Goal: Information Seeking & Learning: Find specific page/section

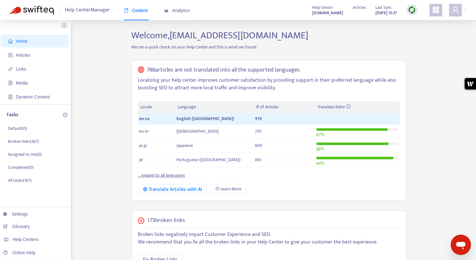
click at [312, 12] on strong "[DOMAIN_NAME]" at bounding box center [327, 12] width 31 height 7
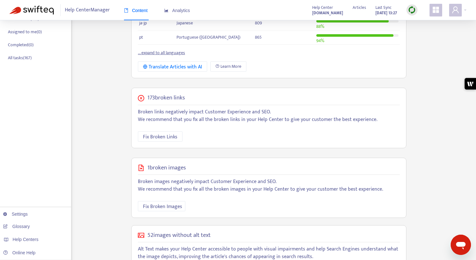
scroll to position [43, 0]
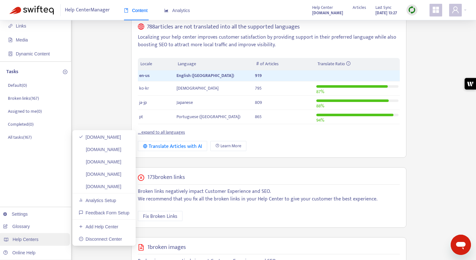
click at [29, 240] on span "Help Centers" at bounding box center [26, 239] width 26 height 5
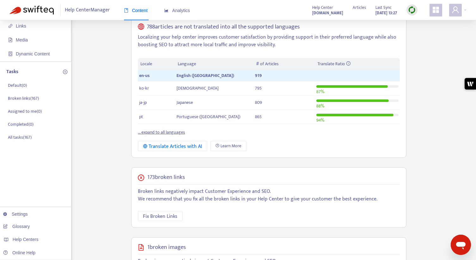
click at [93, 94] on div "Home Articles Links Media Dynamic Content Tasks Default ( 0 ) Broken links ( 16…" at bounding box center [237, 180] width 457 height 387
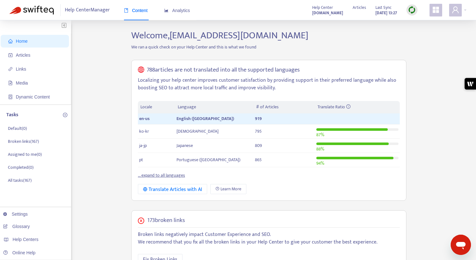
click at [409, 11] on img at bounding box center [412, 10] width 8 height 8
click at [417, 20] on link "Quick Sync" at bounding box center [425, 22] width 27 height 7
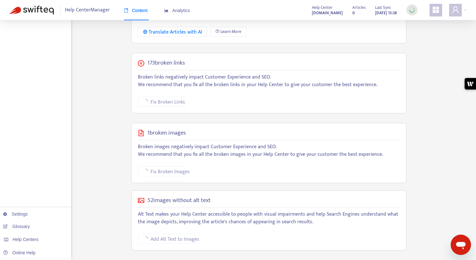
scroll to position [10, 0]
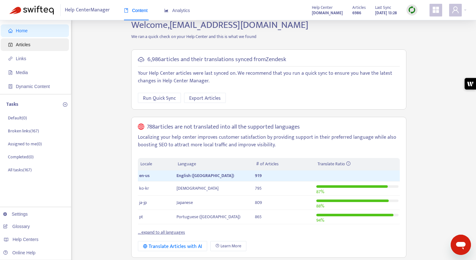
click at [17, 43] on span "Articles" at bounding box center [23, 44] width 15 height 5
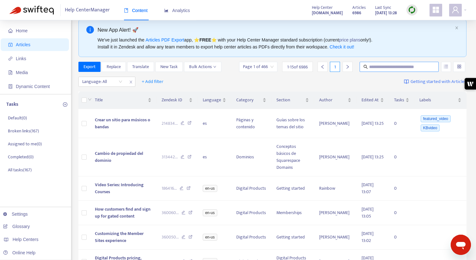
click at [377, 66] on input "text" at bounding box center [399, 66] width 61 height 7
paste input "**********"
type input "**********"
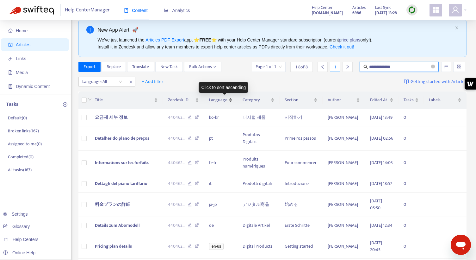
click at [226, 100] on span "Language" at bounding box center [218, 100] width 18 height 7
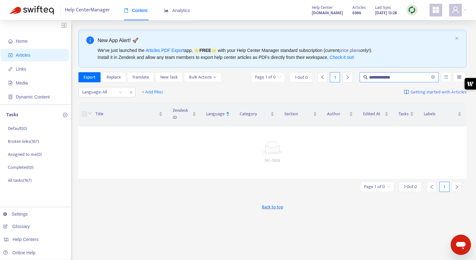
click at [396, 77] on input "**********" at bounding box center [399, 77] width 61 height 7
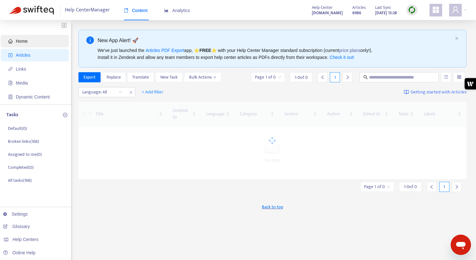
click at [19, 44] on span "Home" at bounding box center [36, 41] width 56 height 13
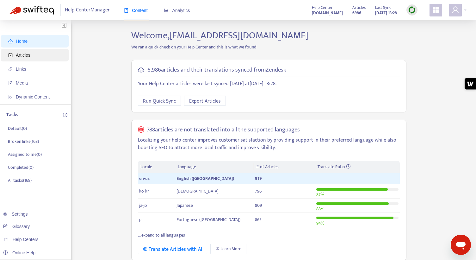
click at [19, 58] on span "Articles" at bounding box center [36, 55] width 56 height 13
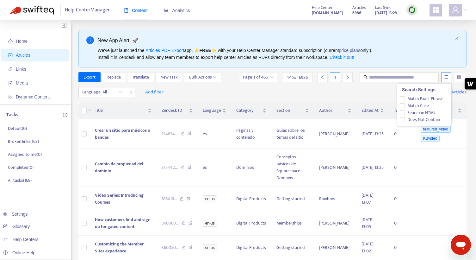
click at [448, 76] on button "button" at bounding box center [447, 77] width 10 height 10
click at [448, 77] on button "button" at bounding box center [447, 77] width 10 height 10
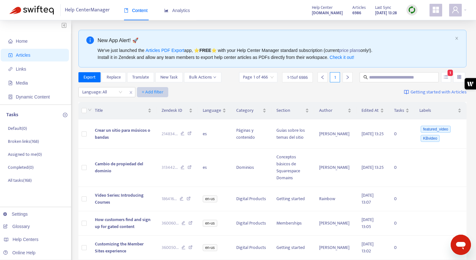
click at [151, 93] on span "+ Add filter" at bounding box center [153, 92] width 22 height 8
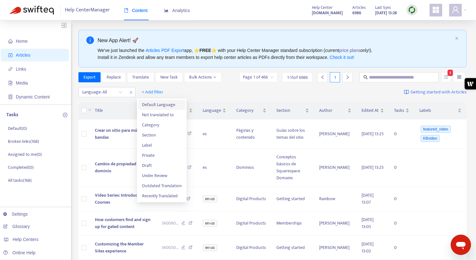
click at [155, 106] on span "Default Language" at bounding box center [162, 104] width 40 height 7
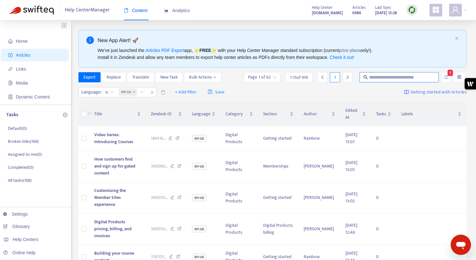
click at [382, 77] on input "text" at bounding box center [399, 77] width 61 height 7
paste input "**********"
type input "**********"
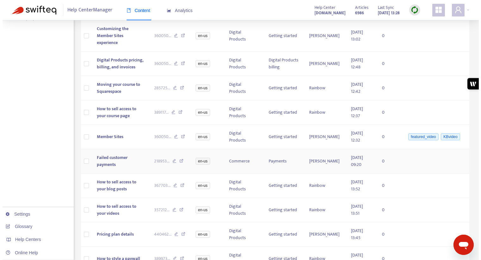
scroll to position [187, 0]
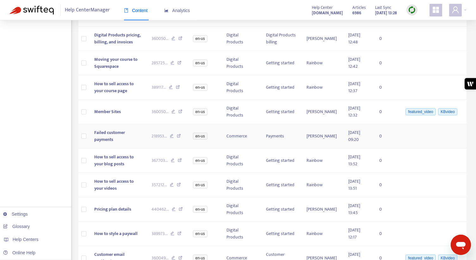
click at [122, 129] on span "Failed customer payments" at bounding box center [109, 136] width 31 height 14
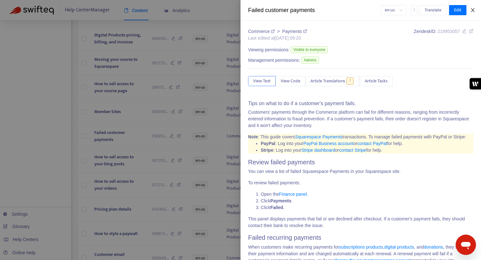
click at [472, 10] on icon "close" at bounding box center [472, 10] width 5 height 5
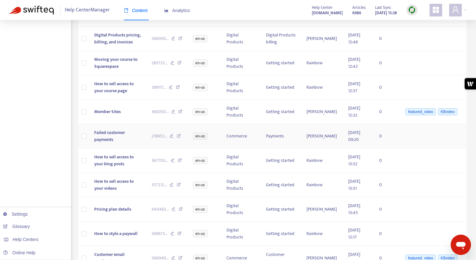
click at [114, 129] on span "Failed customer payments" at bounding box center [109, 136] width 31 height 14
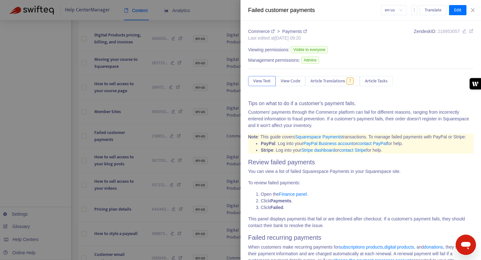
click at [132, 121] on div at bounding box center [240, 130] width 481 height 260
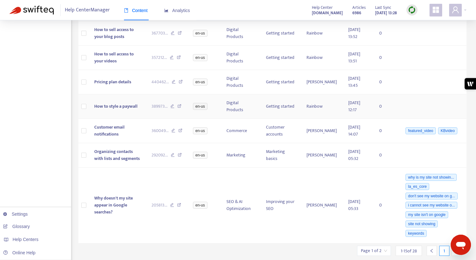
scroll to position [319, 0]
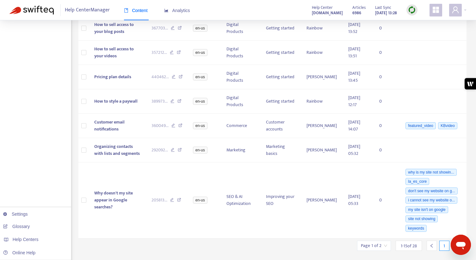
click at [456, 243] on icon "right" at bounding box center [457, 245] width 4 height 4
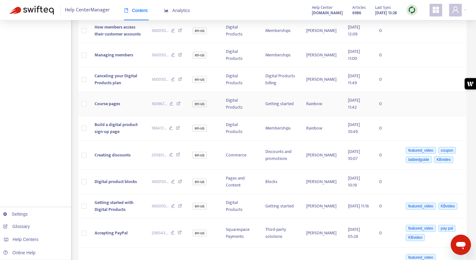
scroll to position [186, 0]
